Goal: Use online tool/utility: Utilize a website feature to perform a specific function

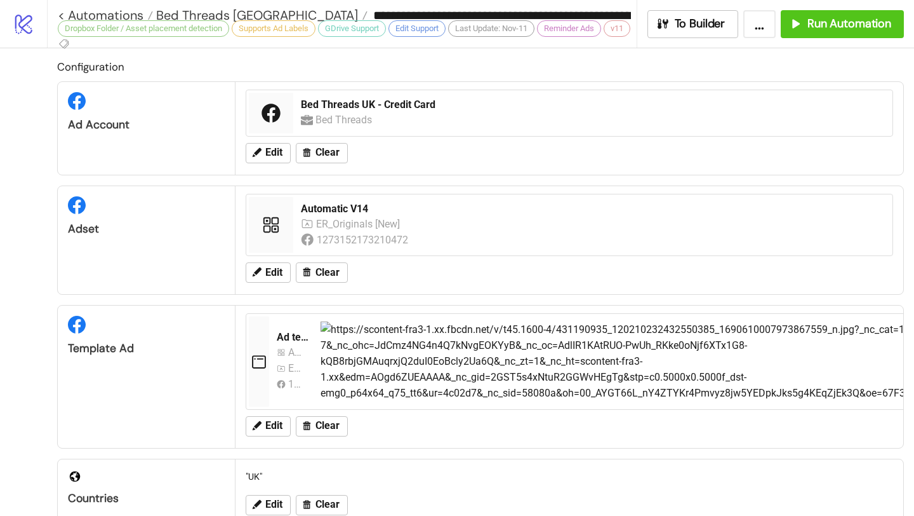
scroll to position [514, 0]
click at [184, 13] on span "Bed Threads [GEOGRAPHIC_DATA]" at bounding box center [255, 15] width 205 height 17
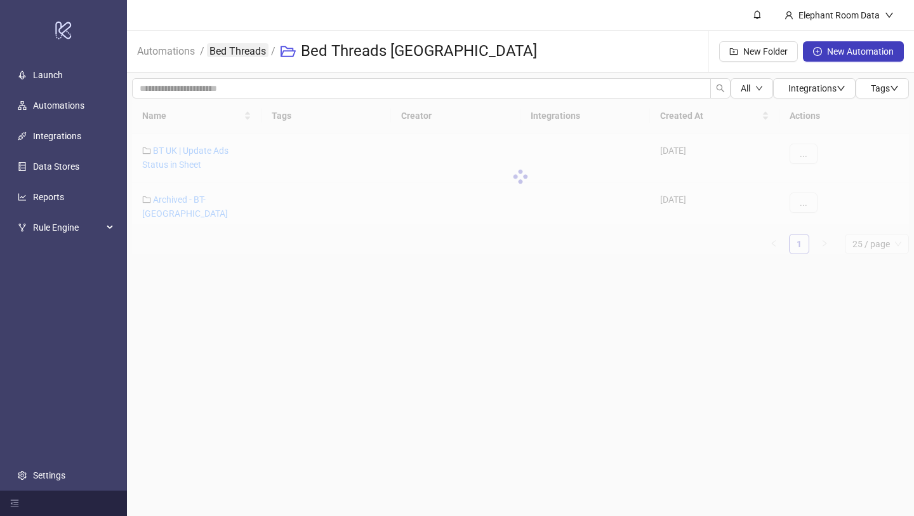
click at [233, 53] on link "Bed Threads" at bounding box center [238, 50] width 62 height 14
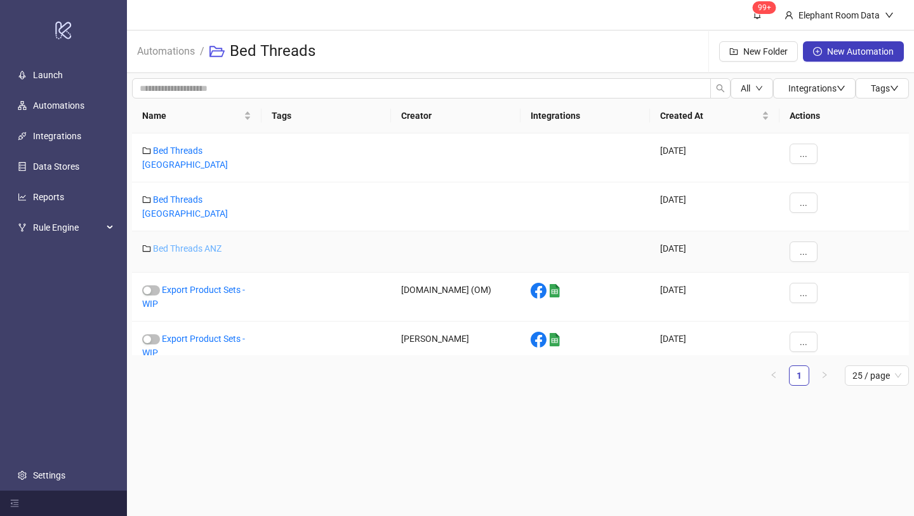
click at [199, 243] on link "Bed Threads ANZ" at bounding box center [187, 248] width 69 height 10
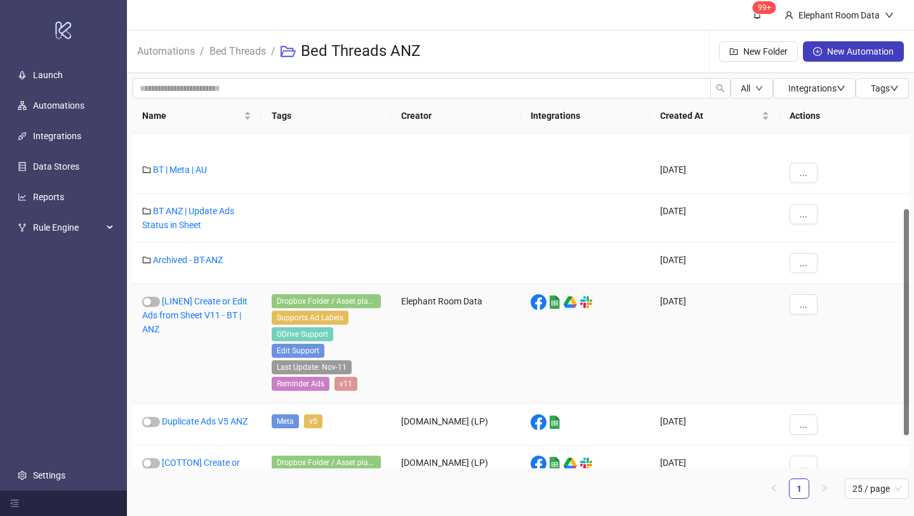
scroll to position [161, 0]
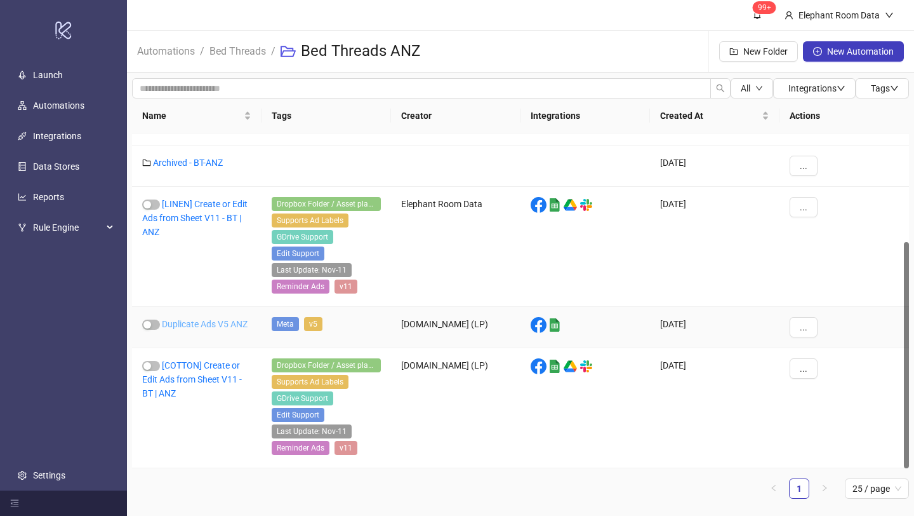
click at [207, 326] on link "Duplicate Ads V5 ANZ" at bounding box center [205, 324] width 86 height 10
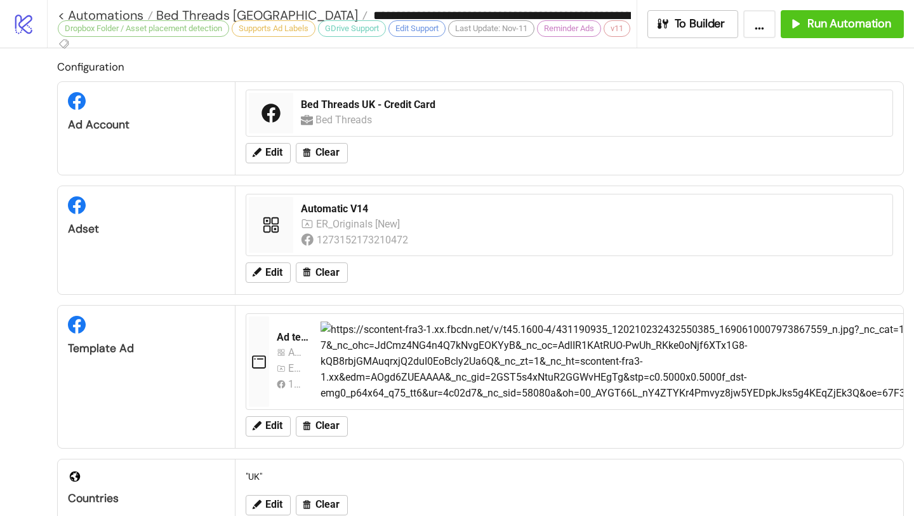
type input "**********"
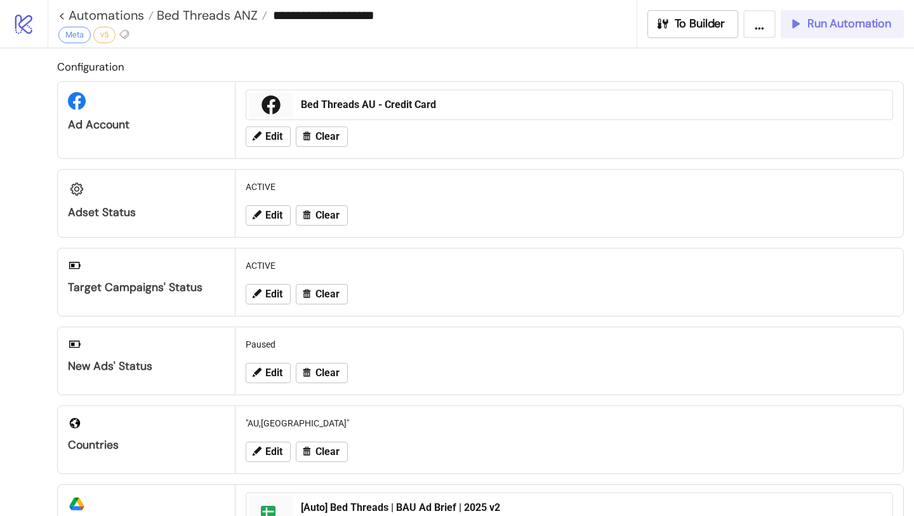
click at [801, 35] on button "Run Automation" at bounding box center [842, 24] width 123 height 28
